Goal: Check status: Check status

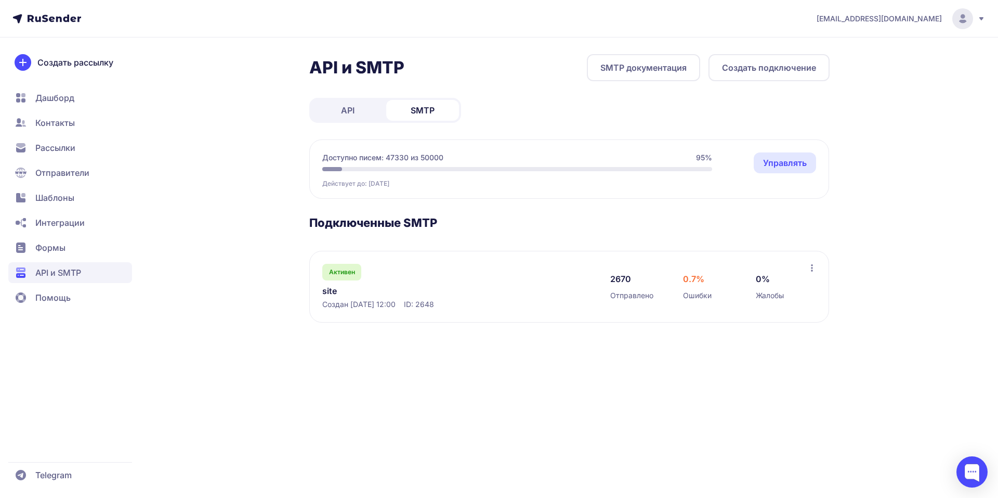
click at [338, 292] on link "site" at bounding box center [428, 290] width 213 height 12
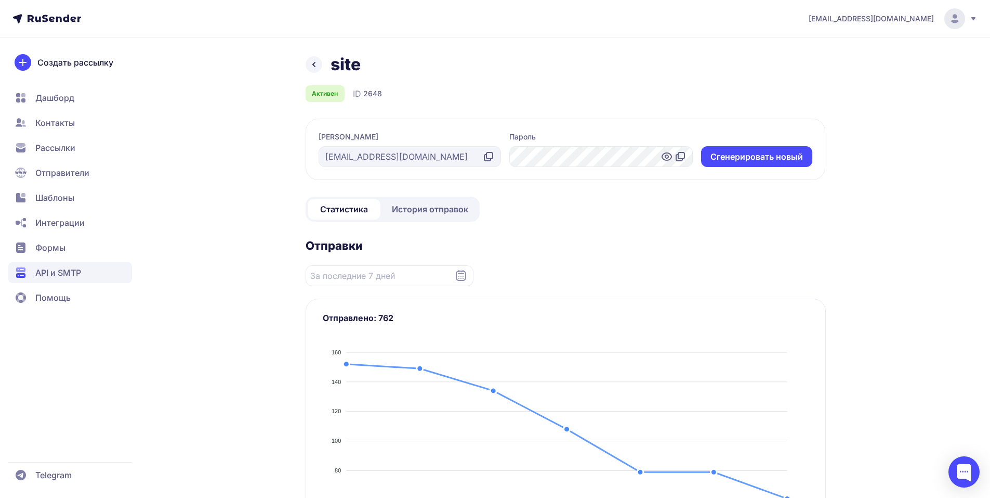
click at [455, 212] on span "История отправок" at bounding box center [430, 209] width 76 height 12
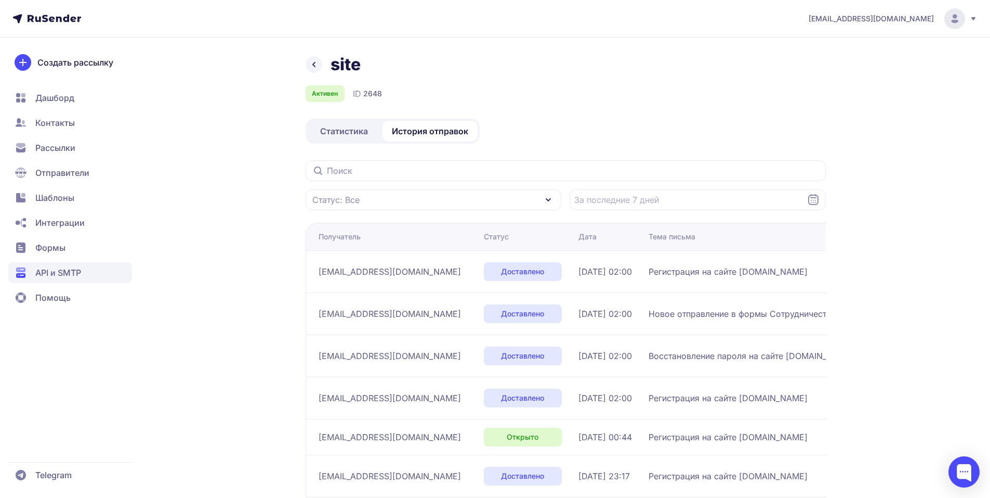
click at [360, 125] on span "Статистика" at bounding box center [344, 131] width 48 height 12
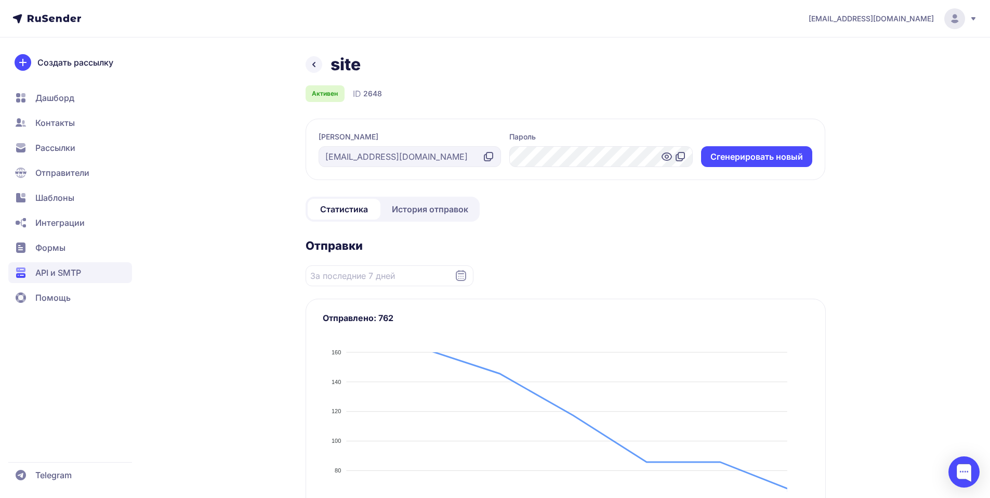
click at [430, 207] on span "История отправок" at bounding box center [430, 209] width 76 height 12
